Goal: Task Accomplishment & Management: Manage account settings

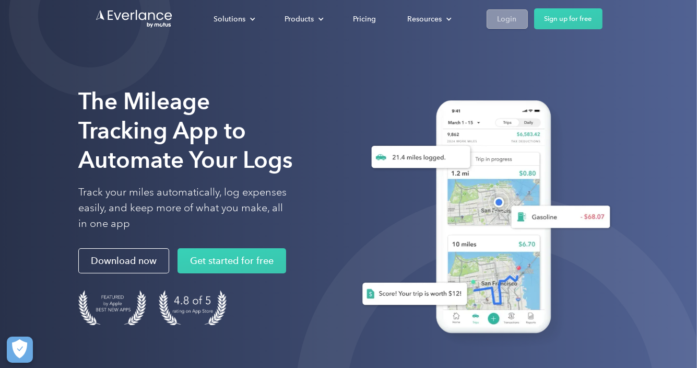
click at [509, 16] on div "Login" at bounding box center [507, 19] width 19 height 13
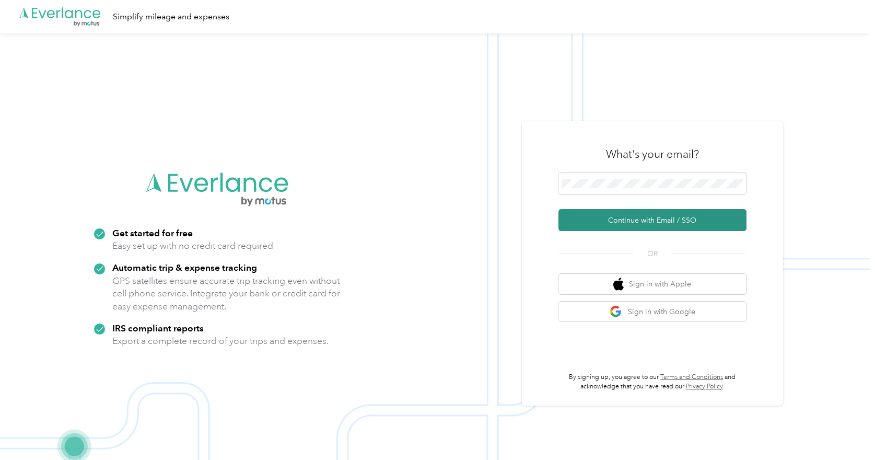
click at [669, 222] on button "Continue with Email / SSO" at bounding box center [652, 220] width 188 height 22
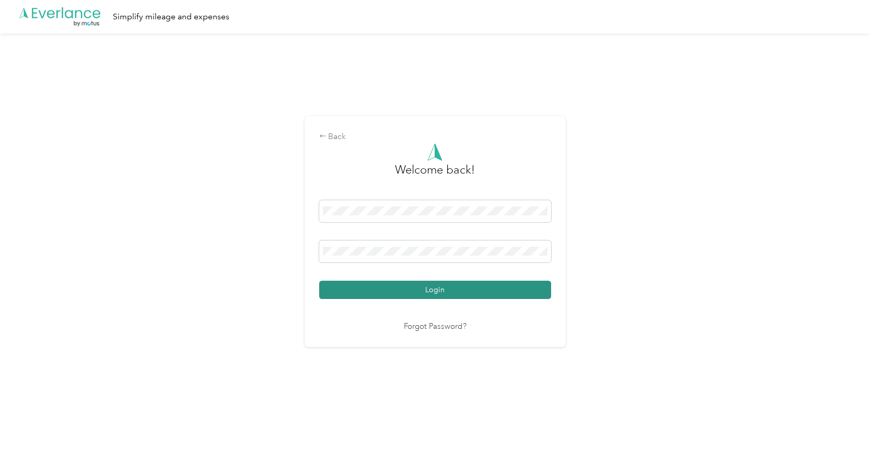
click at [444, 287] on button "Login" at bounding box center [435, 290] width 232 height 18
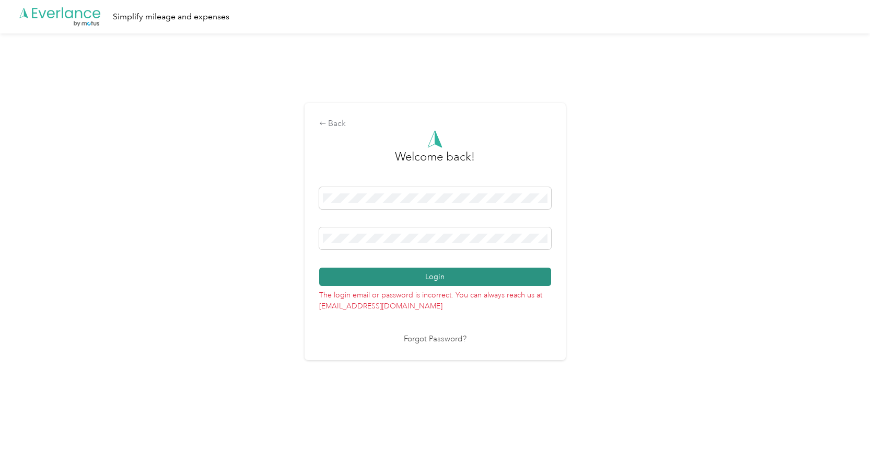
click at [419, 278] on button "Login" at bounding box center [435, 276] width 232 height 18
click at [331, 124] on div "Back" at bounding box center [435, 124] width 232 height 13
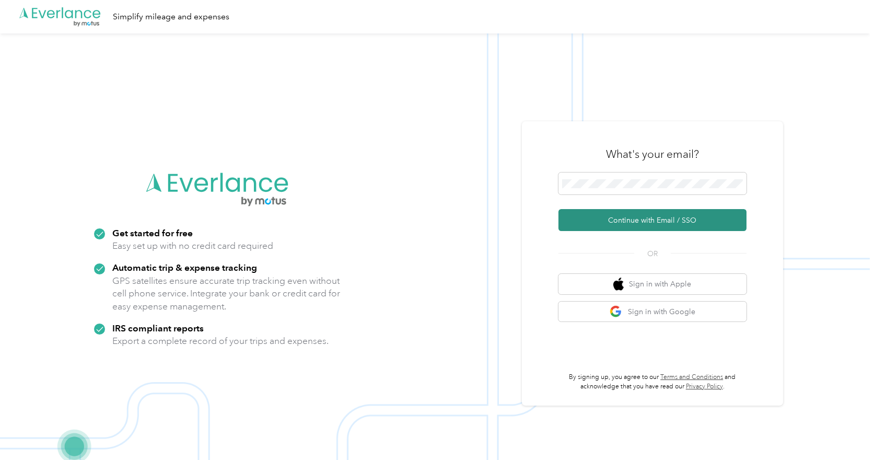
click at [619, 213] on button "Continue with Email / SSO" at bounding box center [652, 220] width 188 height 22
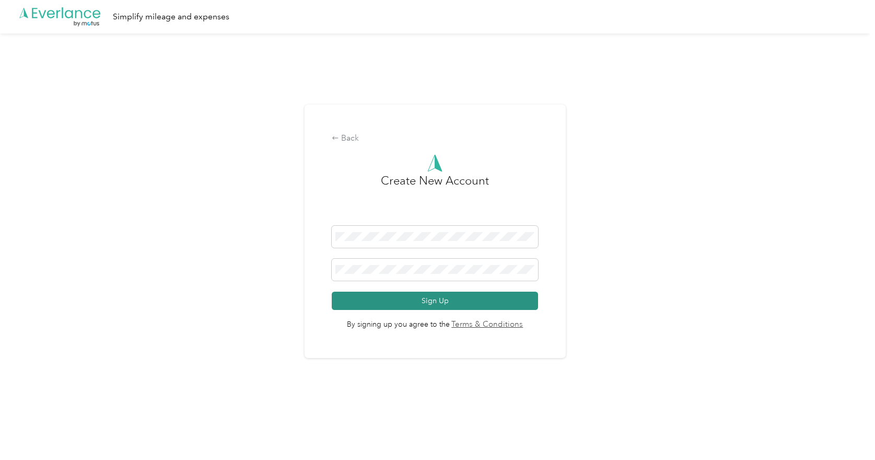
click at [379, 294] on button "Sign Up" at bounding box center [435, 301] width 206 height 18
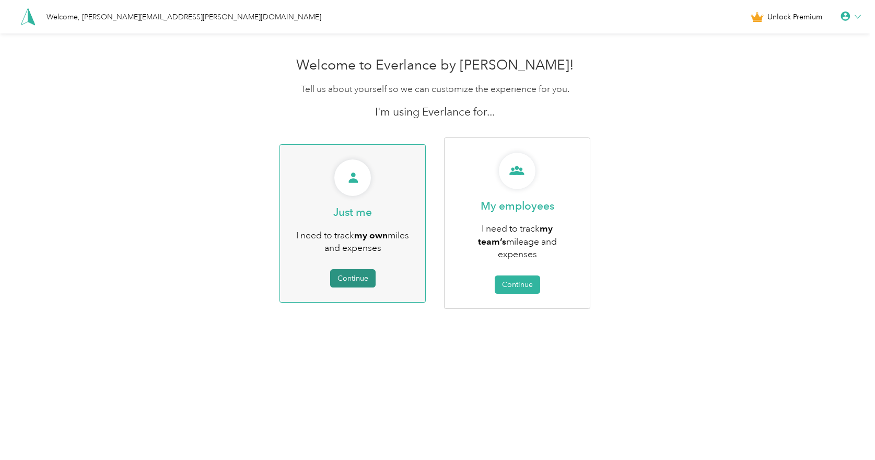
click at [366, 278] on button "Continue" at bounding box center [352, 278] width 45 height 18
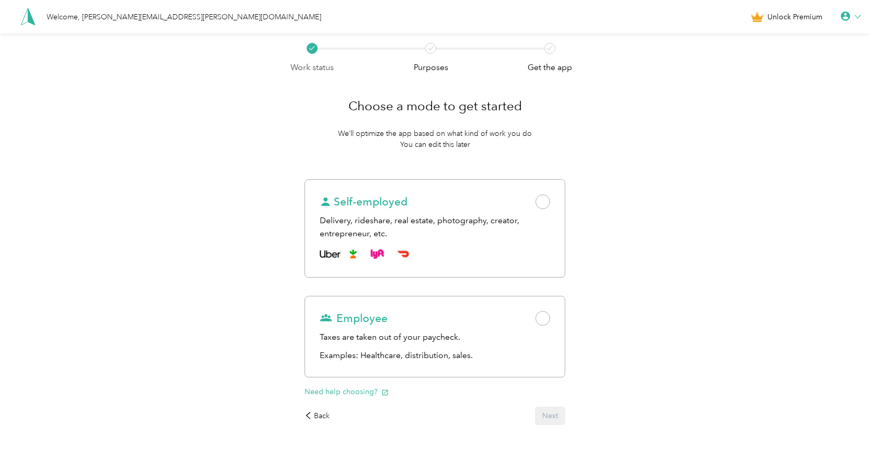
click at [861, 17] on icon at bounding box center [858, 17] width 6 height 6
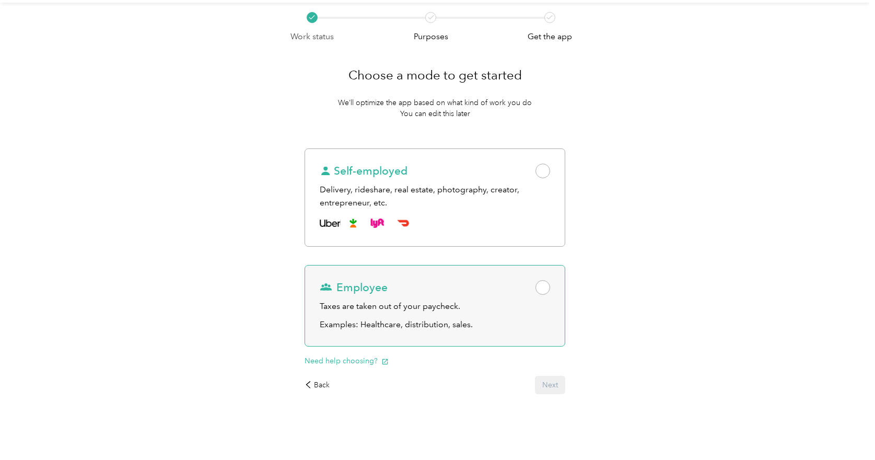
click at [546, 283] on span at bounding box center [542, 287] width 15 height 15
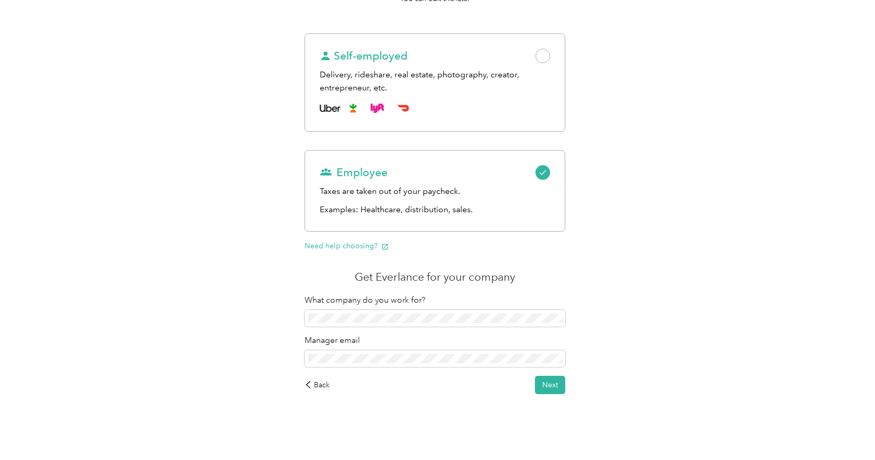
scroll to position [0, 0]
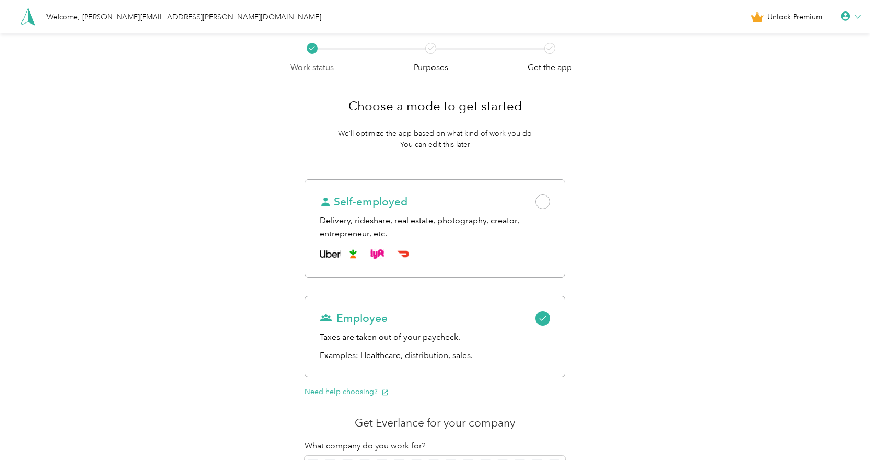
click at [856, 16] on div at bounding box center [851, 16] width 20 height 10
click at [791, 39] on div "Personal Settings" at bounding box center [815, 33] width 117 height 22
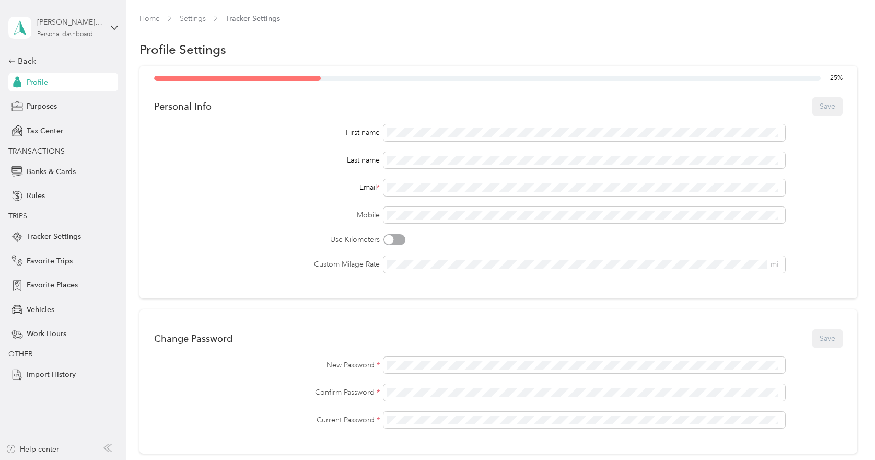
click at [63, 27] on div "[PERSON_NAME][EMAIL_ADDRESS][PERSON_NAME][DOMAIN_NAME]" at bounding box center [69, 22] width 65 height 11
click at [181, 182] on div "Email *" at bounding box center [267, 187] width 226 height 11
click at [25, 60] on div "Back" at bounding box center [60, 61] width 104 height 13
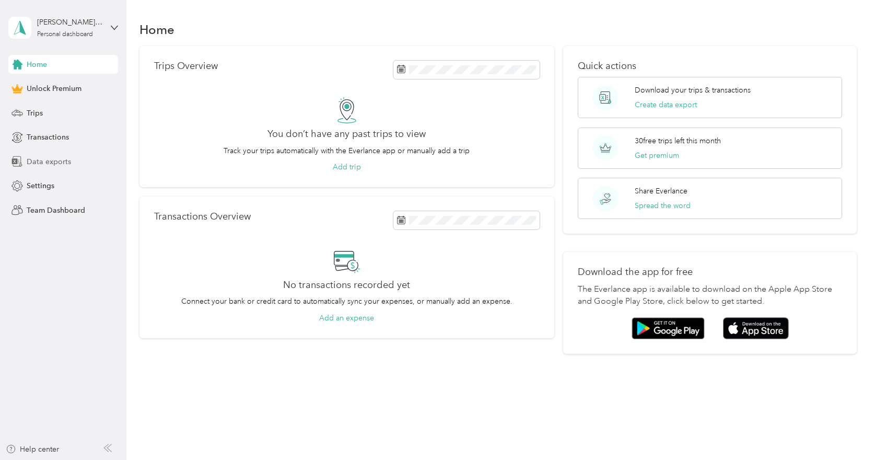
click at [54, 160] on span "Data exports" at bounding box center [49, 161] width 44 height 11
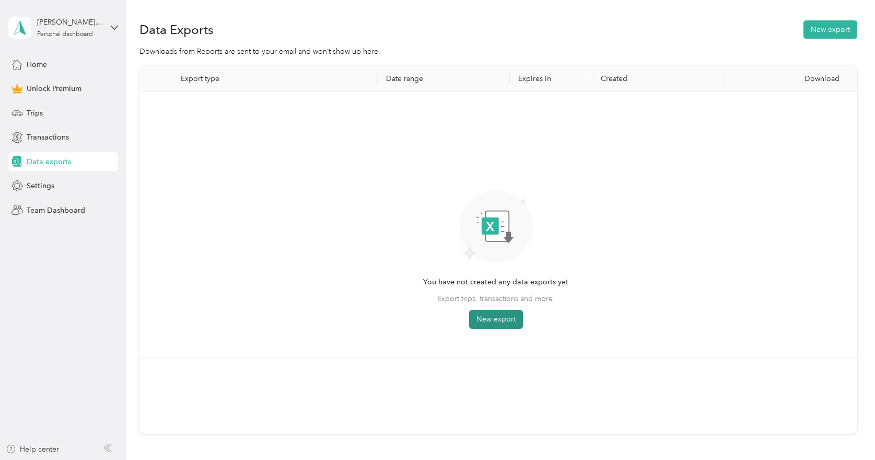
click at [497, 315] on button "New export" at bounding box center [496, 319] width 54 height 19
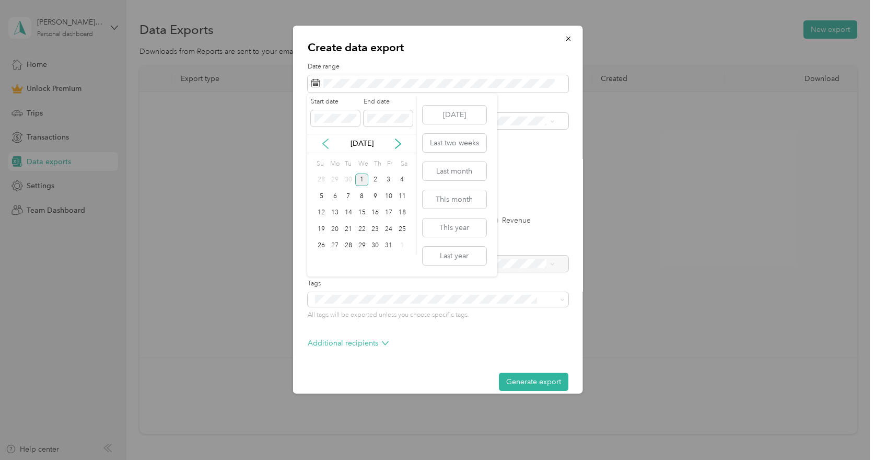
click at [325, 143] on icon at bounding box center [325, 143] width 10 height 10
click at [336, 180] on div "1" at bounding box center [335, 179] width 14 height 13
click at [347, 245] on div "30" at bounding box center [349, 245] width 14 height 13
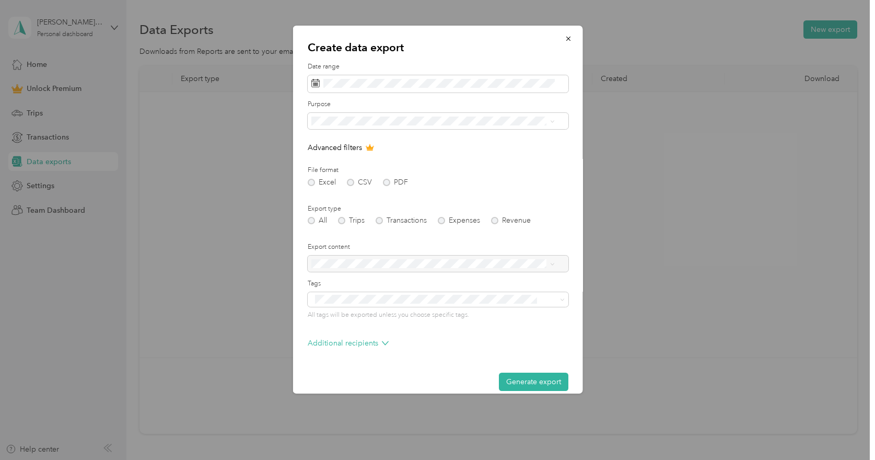
click at [333, 173] on span "Personal" at bounding box center [328, 172] width 28 height 9
click at [388, 179] on div "Excel CSV PDF" at bounding box center [437, 182] width 261 height 7
click at [383, 181] on div "Excel CSV PDF" at bounding box center [437, 182] width 261 height 7
click at [390, 181] on div "Excel CSV PDF" at bounding box center [437, 182] width 261 height 7
click at [387, 180] on div "Excel CSV PDF" at bounding box center [437, 182] width 261 height 7
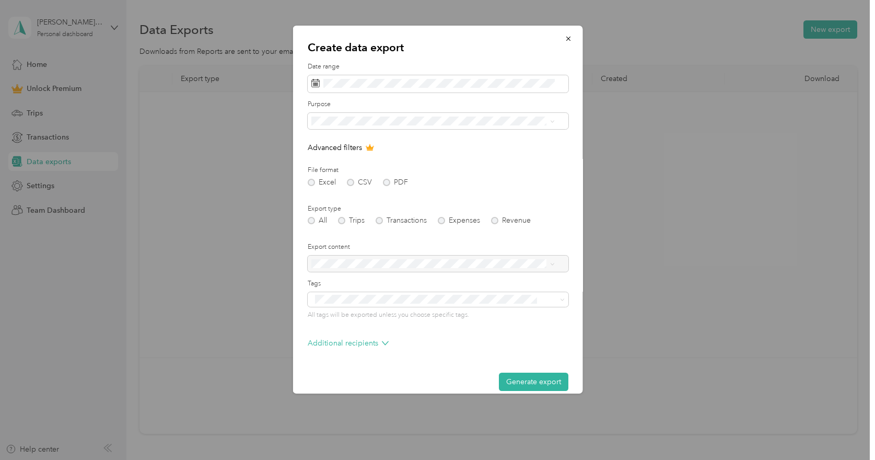
click at [387, 182] on div "Excel CSV PDF" at bounding box center [437, 182] width 261 height 7
click at [342, 223] on div "All Trips Transactions Expenses Revenue" at bounding box center [437, 220] width 261 height 7
click at [454, 142] on p "Advanced filters" at bounding box center [437, 147] width 261 height 11
click at [353, 177] on li "Personal" at bounding box center [432, 176] width 251 height 18
click at [387, 181] on div "Excel CSV PDF" at bounding box center [437, 182] width 261 height 7
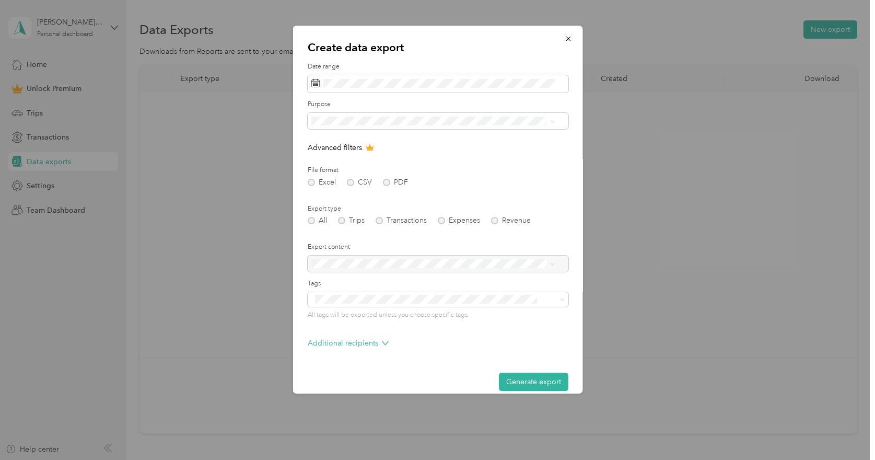
click at [386, 183] on div "Excel CSV PDF" at bounding box center [437, 182] width 261 height 7
click at [562, 38] on button "button" at bounding box center [568, 38] width 22 height 18
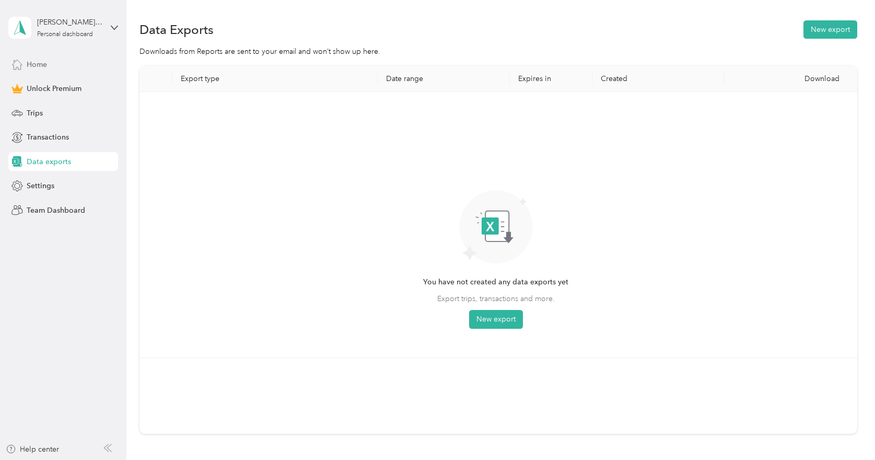
click at [41, 62] on span "Home" at bounding box center [37, 64] width 20 height 11
